Goal: Transaction & Acquisition: Download file/media

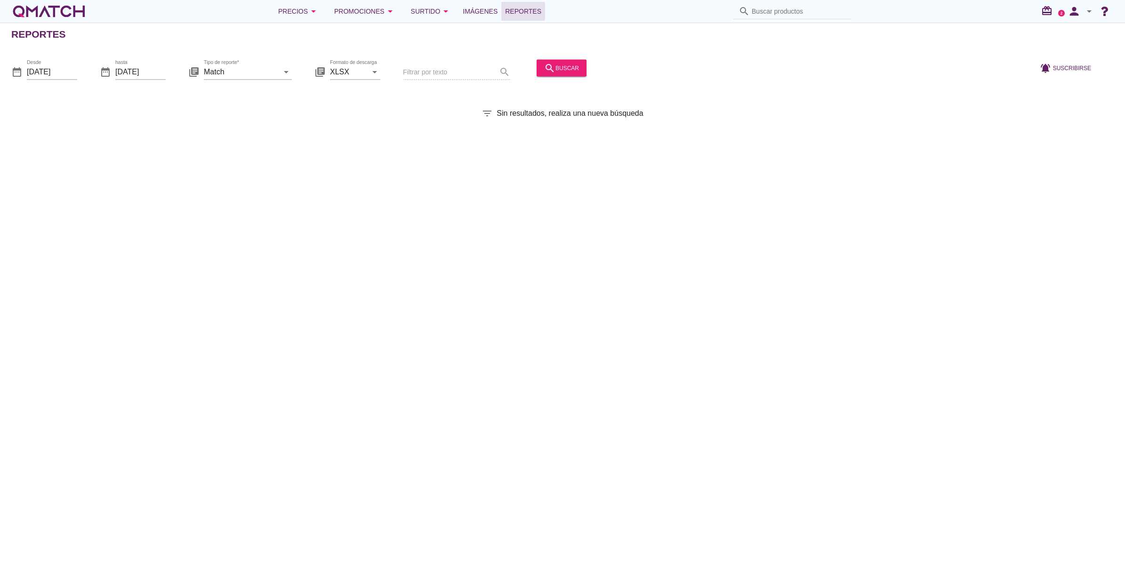
click at [875, 183] on div "Reportes date_range Desde [DATE] date_range hasta [DATE] library_books Tipo de …" at bounding box center [562, 292] width 1125 height 539
click at [251, 70] on input "Match" at bounding box center [241, 71] width 75 height 15
click at [227, 130] on div "Comparador por ecommerce simil" at bounding box center [260, 140] width 99 height 23
click at [225, 73] on input "Comparador por ecommerce simil" at bounding box center [241, 71] width 75 height 15
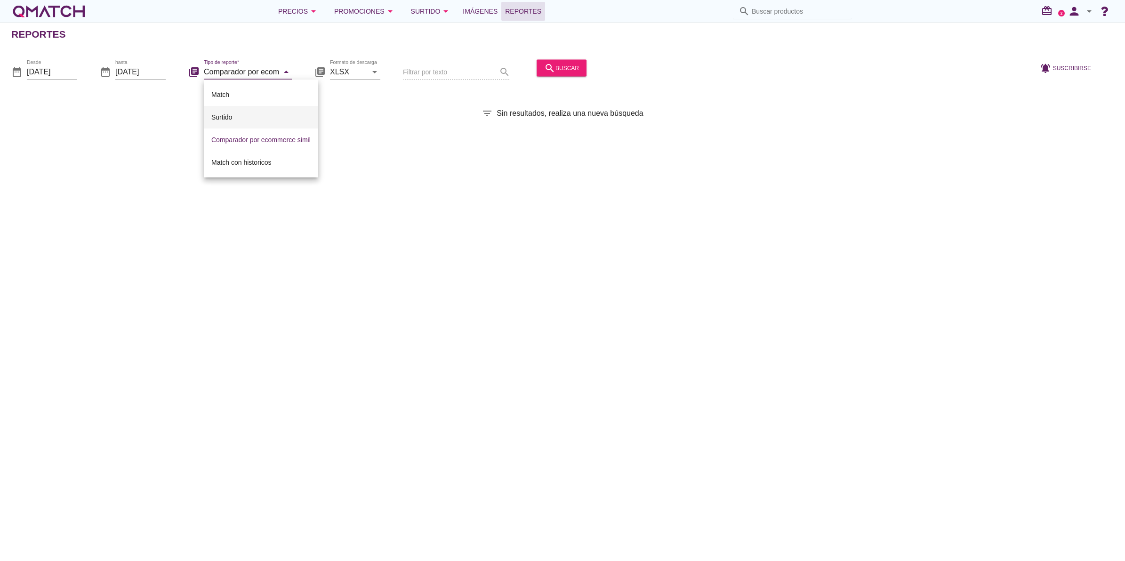
click at [229, 115] on div "Surtido" at bounding box center [260, 117] width 99 height 11
type input "Surtido"
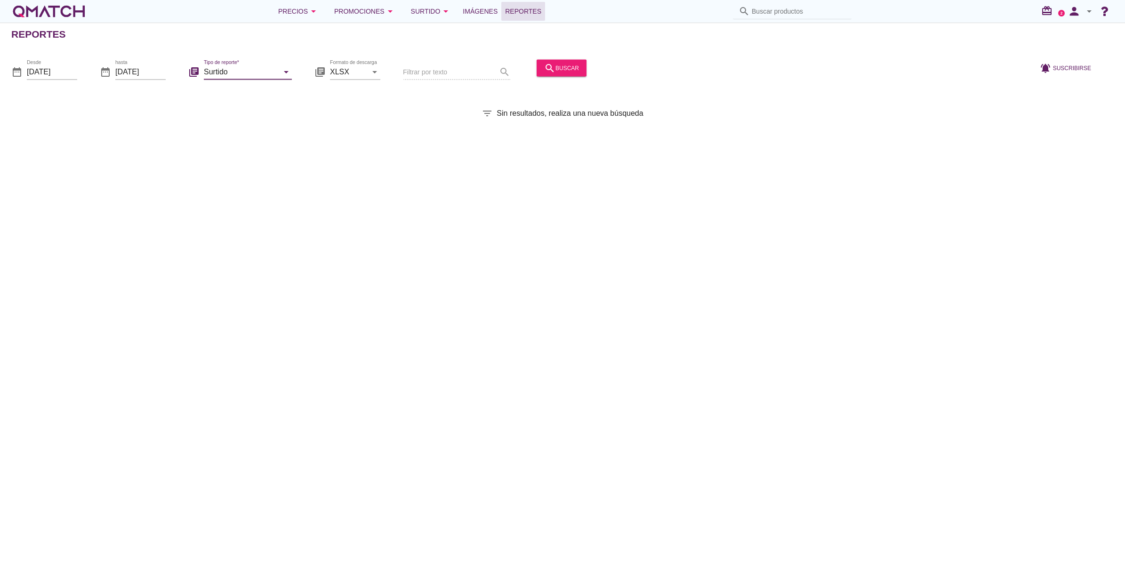
click at [533, 68] on div "search buscar" at bounding box center [561, 73] width 57 height 32
click at [544, 67] on icon "search" at bounding box center [549, 67] width 11 height 11
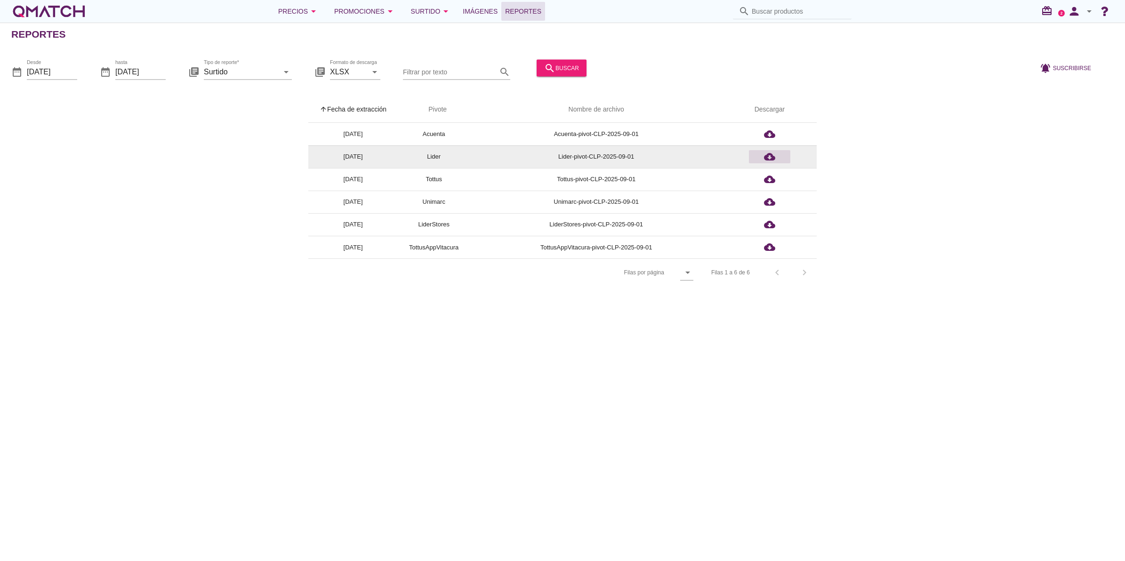
click at [763, 152] on div "cloud_download" at bounding box center [770, 156] width 34 height 11
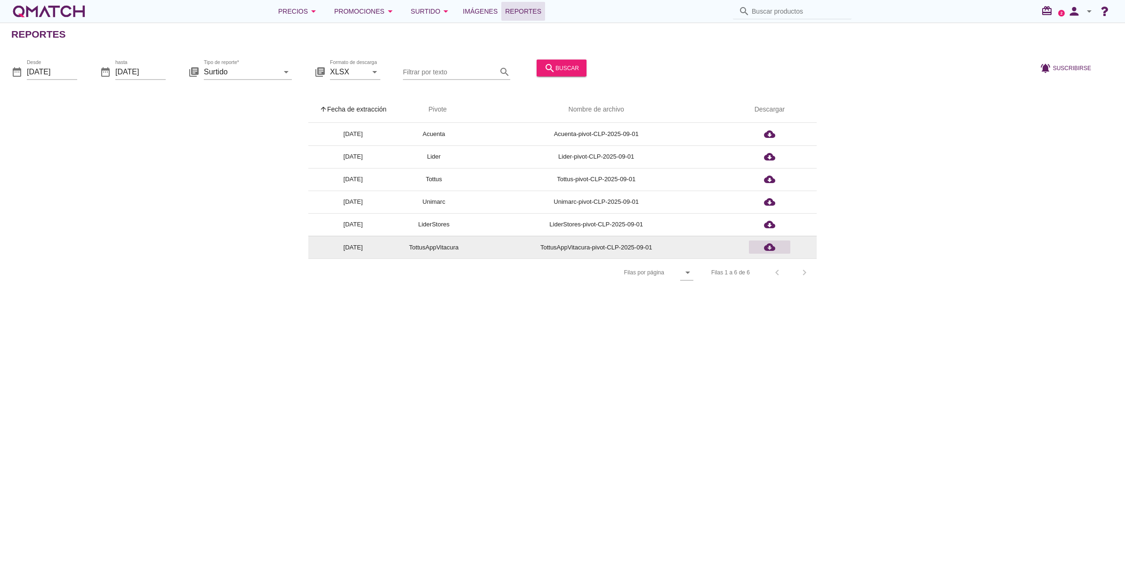
click at [766, 246] on icon "cloud_download" at bounding box center [769, 247] width 11 height 11
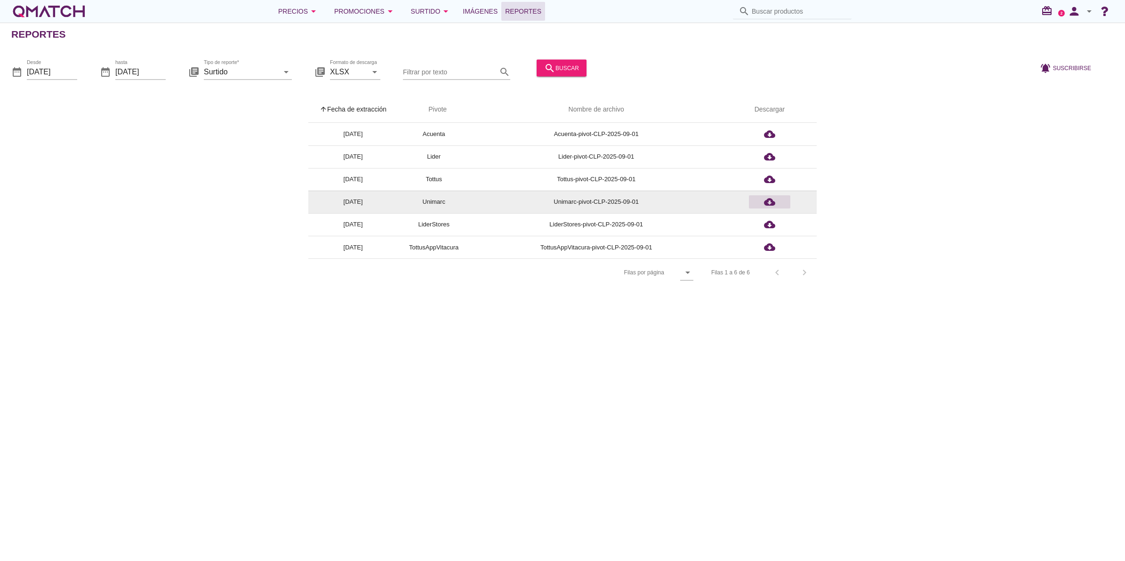
click at [776, 202] on div "cloud_download" at bounding box center [770, 201] width 34 height 11
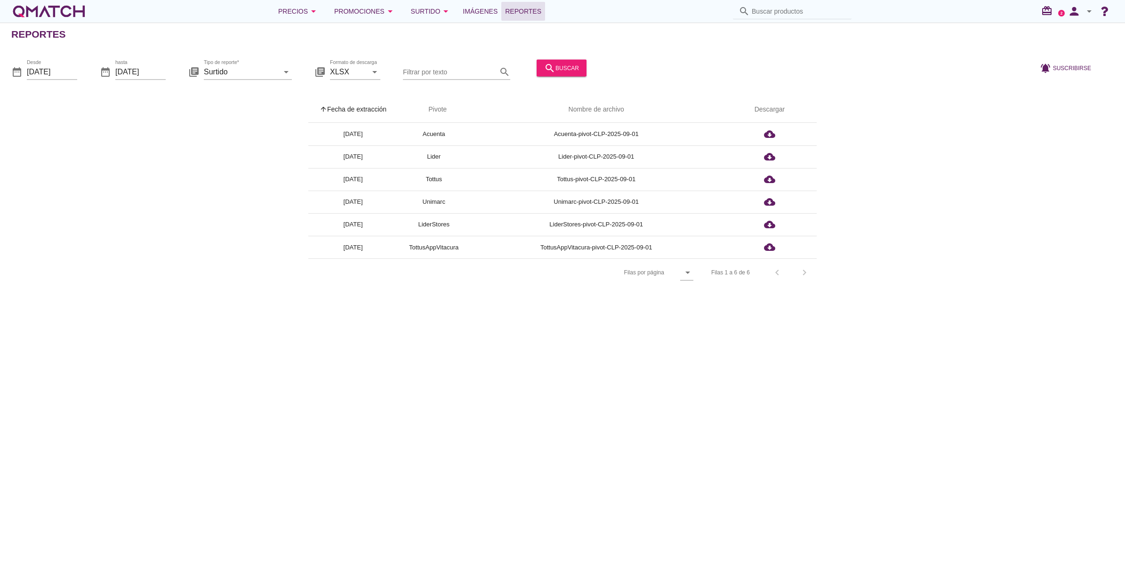
click at [617, 79] on div at bounding box center [810, 73] width 438 height 32
